Goal: Find specific page/section: Find specific page/section

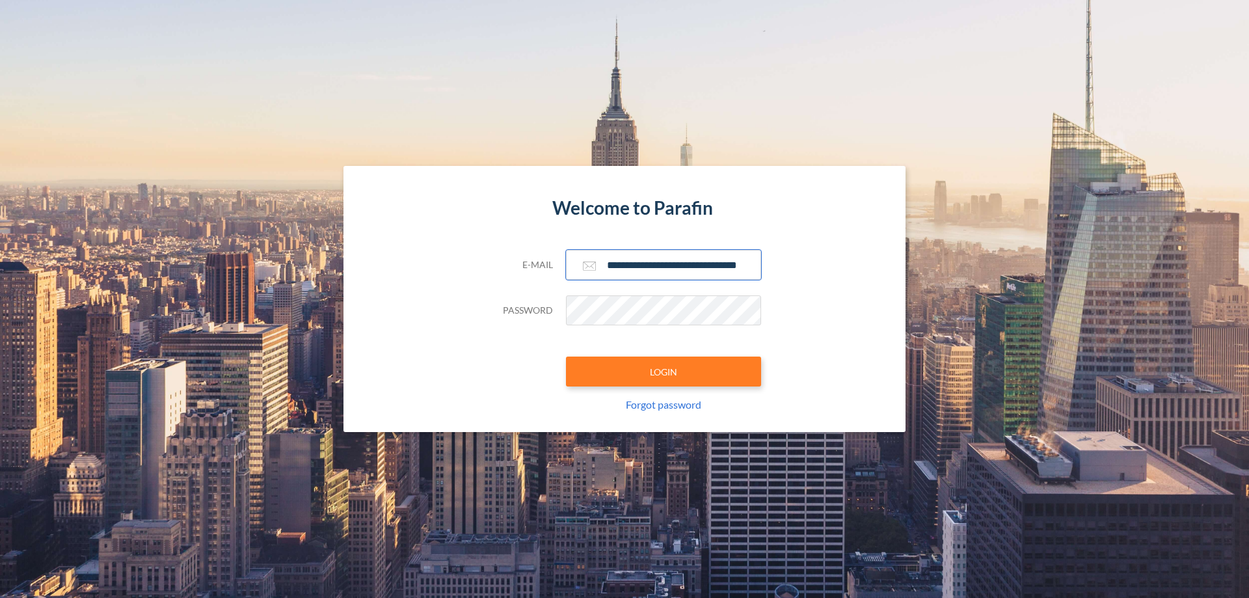
type input "**********"
click at [664, 372] on button "LOGIN" at bounding box center [663, 372] width 195 height 30
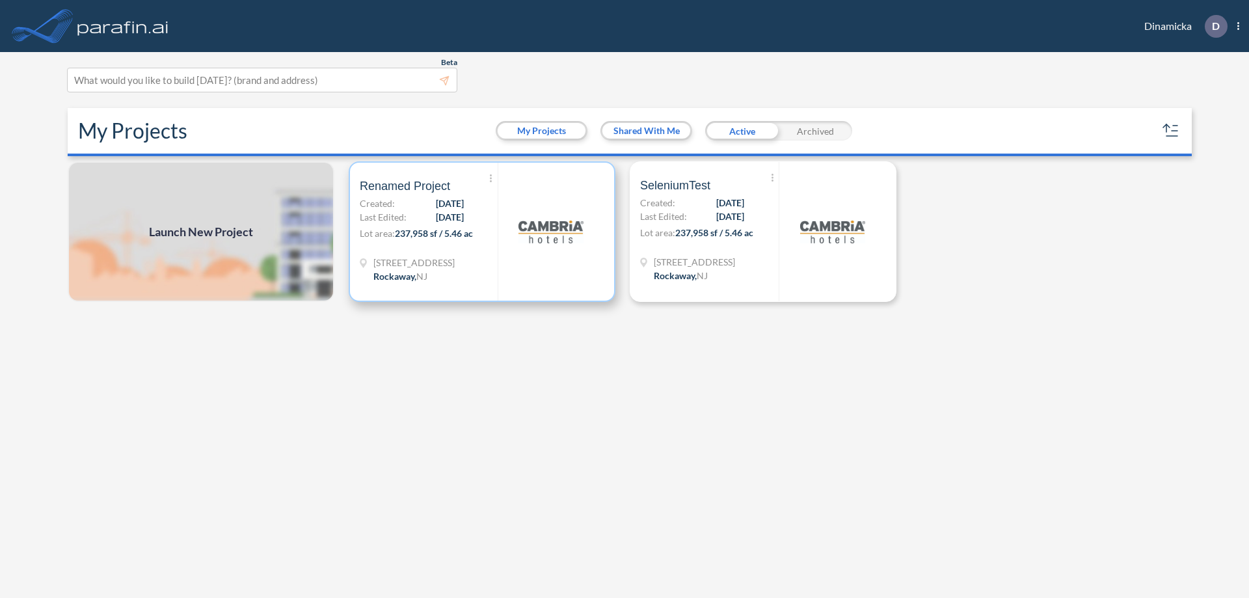
scroll to position [3, 0]
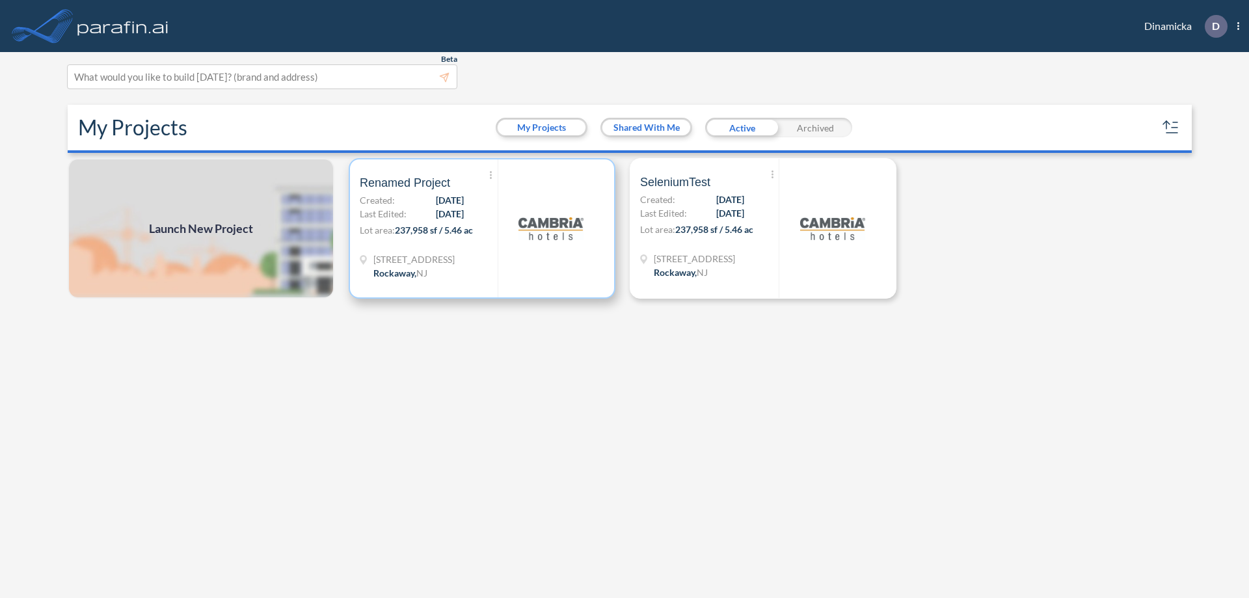
click at [482, 228] on p "Lot area: 237,958 sf / 5.46 ac" at bounding box center [429, 232] width 138 height 19
